Goal: Task Accomplishment & Management: Use online tool/utility

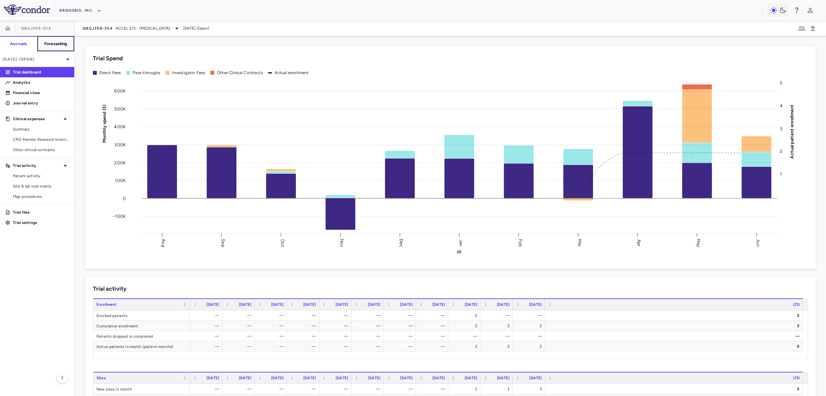
click at [62, 37] on button "Forecasting" at bounding box center [55, 43] width 37 height 15
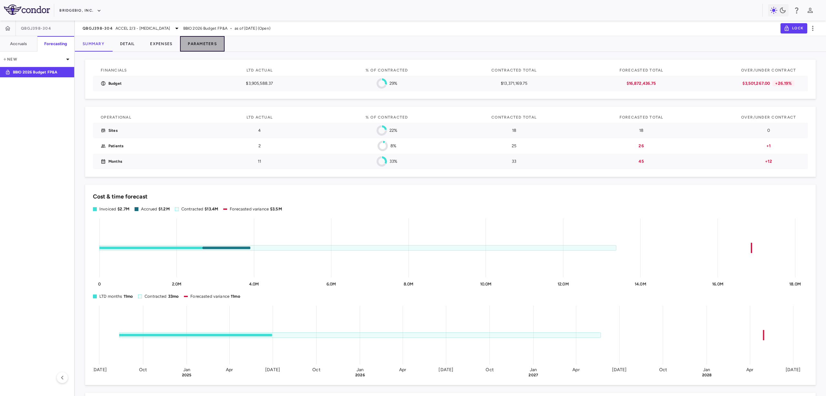
click at [201, 42] on button "Parameters" at bounding box center [202, 43] width 45 height 15
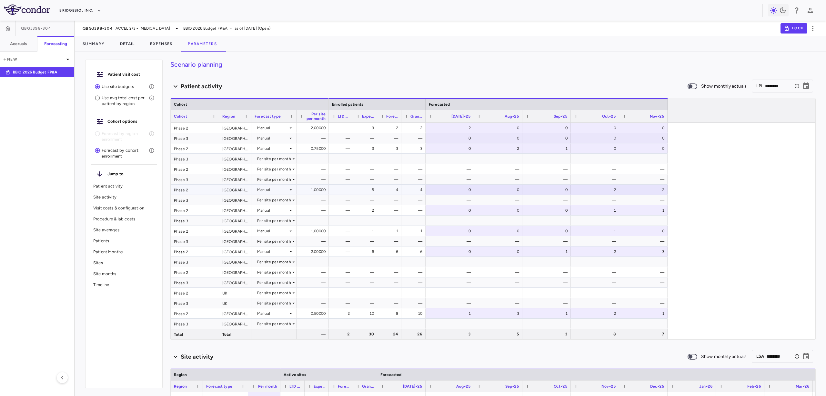
click at [659, 185] on div "2" at bounding box center [644, 190] width 39 height 10
click at [657, 187] on input "*" at bounding box center [648, 190] width 38 height 11
type input "*"
click at [657, 187] on input "*" at bounding box center [648, 190] width 38 height 11
click at [640, 198] on div "—" at bounding box center [644, 200] width 39 height 10
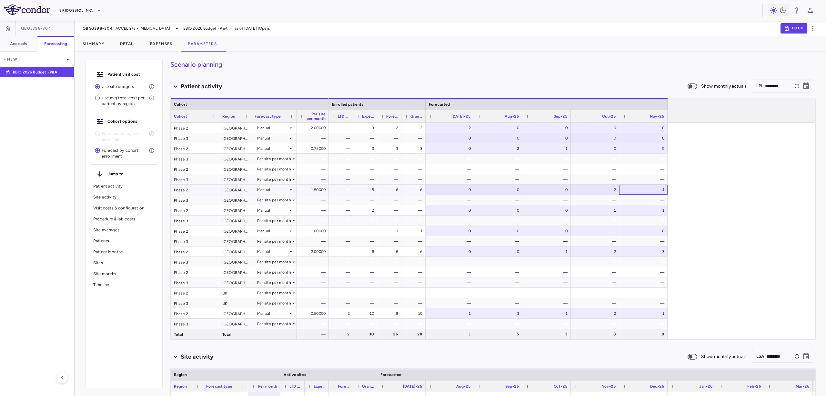
click at [643, 192] on div "4" at bounding box center [644, 190] width 39 height 10
click at [661, 192] on input "*" at bounding box center [648, 190] width 38 height 11
type input "*"
click at [661, 192] on input "*" at bounding box center [648, 190] width 38 height 11
click at [650, 198] on div "—" at bounding box center [644, 200] width 39 height 10
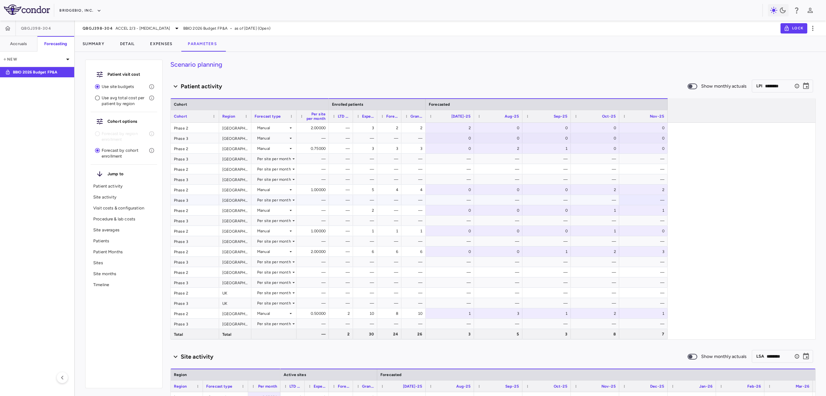
click at [445, 199] on div "—" at bounding box center [450, 200] width 39 height 10
click at [323, 192] on div "1.00000" at bounding box center [313, 190] width 23 height 10
click at [313, 215] on div "—" at bounding box center [313, 210] width 23 height 10
click at [320, 204] on div "—" at bounding box center [313, 200] width 23 height 10
click at [649, 188] on div "2" at bounding box center [644, 190] width 39 height 10
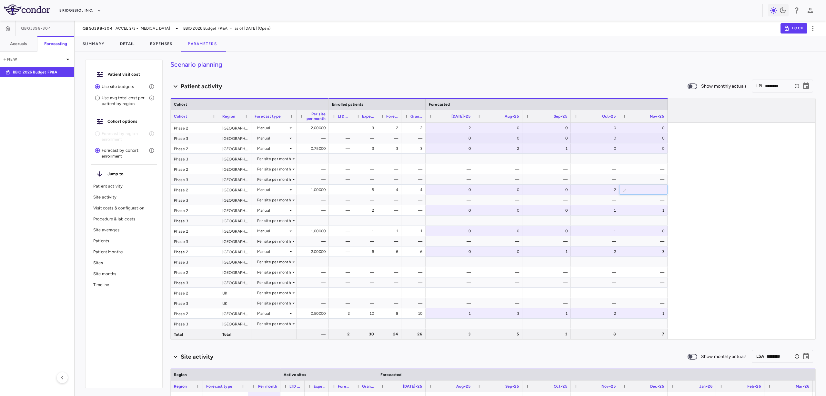
click at [593, 188] on div "2" at bounding box center [595, 190] width 39 height 10
type input "*"
click at [585, 165] on div "—" at bounding box center [595, 169] width 39 height 10
click at [132, 44] on button "Detail" at bounding box center [127, 43] width 30 height 15
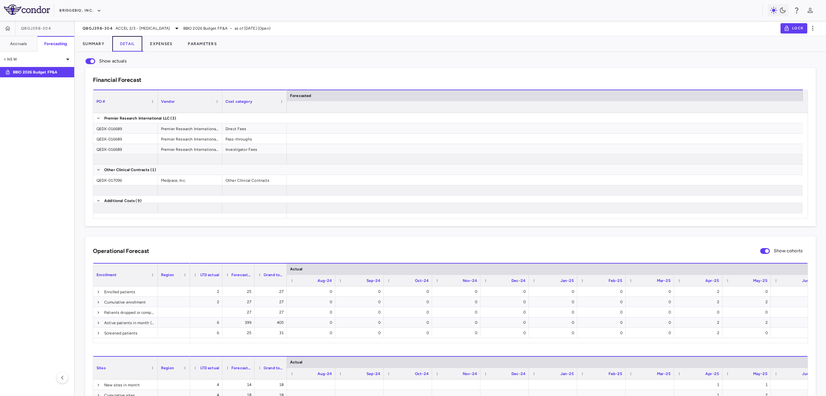
scroll to position [0, 977]
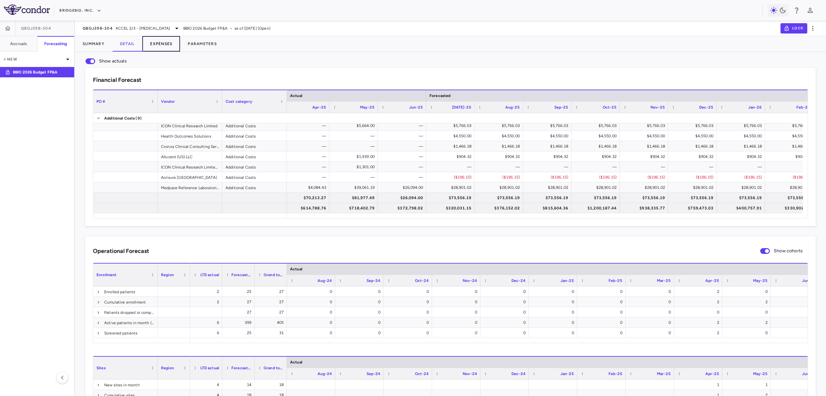
click at [170, 45] on button "Expenses" at bounding box center [161, 43] width 38 height 15
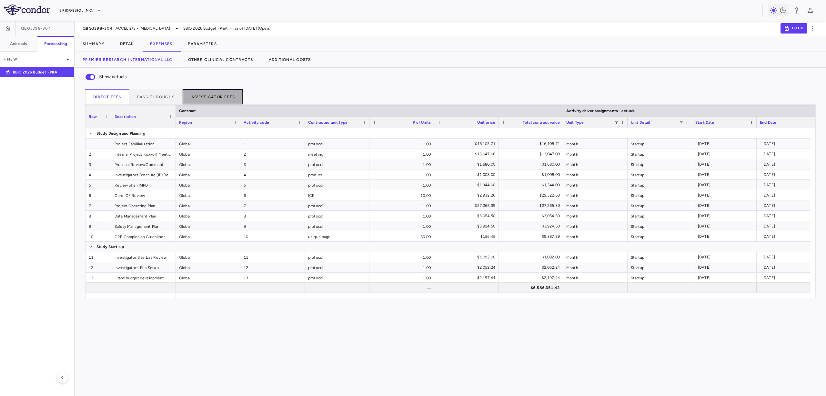
click at [218, 93] on button "Investigator Fees" at bounding box center [213, 96] width 60 height 15
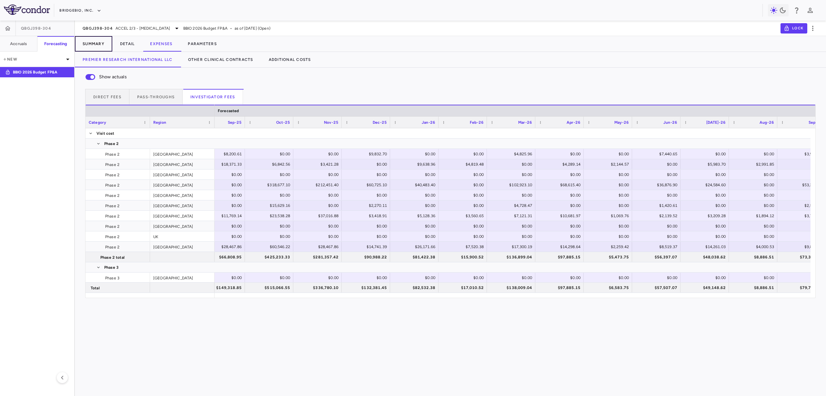
click at [99, 48] on button "Summary" at bounding box center [93, 43] width 37 height 15
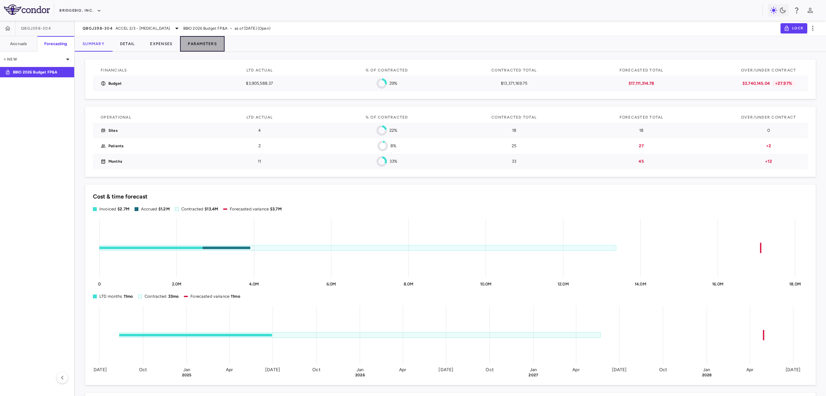
click at [211, 44] on button "Parameters" at bounding box center [202, 43] width 45 height 15
